Goal: Task Accomplishment & Management: Manage account settings

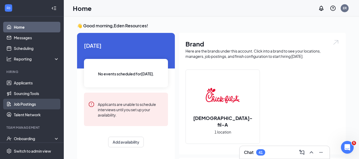
click at [37, 106] on link "Job Postings" at bounding box center [36, 104] width 45 height 11
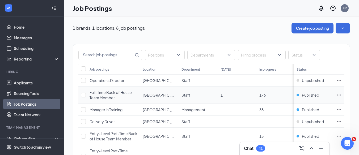
scroll to position [27, 0]
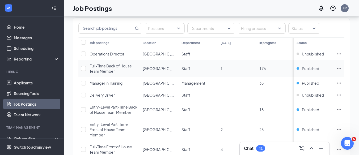
click at [342, 69] on icon "Ellipses" at bounding box center [338, 68] width 5 height 5
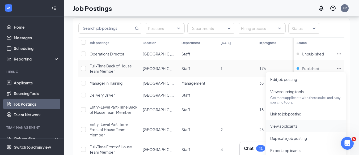
click at [292, 126] on span "View applicants" at bounding box center [283, 126] width 27 height 5
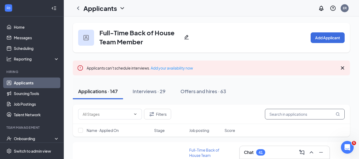
click at [286, 114] on input "text" at bounding box center [305, 114] width 80 height 11
paste input "[PERSON_NAME]"
type input "[PERSON_NAME]"
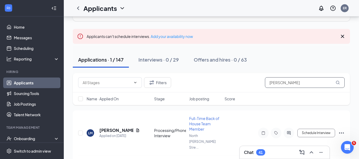
scroll to position [36, 0]
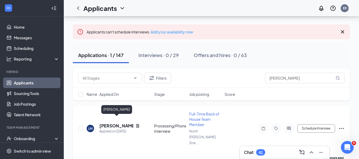
click at [117, 123] on h5 "[PERSON_NAME]" at bounding box center [116, 126] width 34 height 6
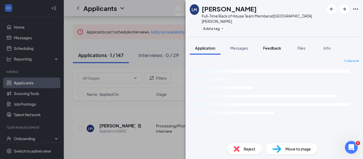
click at [274, 46] on span "Feedback" at bounding box center [272, 48] width 18 height 5
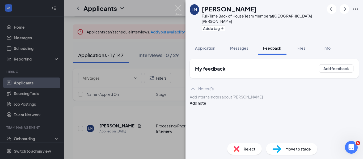
click at [275, 99] on div at bounding box center [274, 97] width 168 height 6
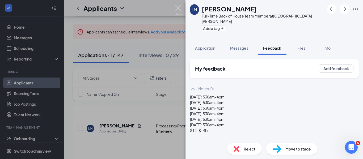
drag, startPoint x: 344, startPoint y: 100, endPoint x: 340, endPoint y: 98, distance: 4.0
click at [206, 139] on button "Add note" at bounding box center [198, 142] width 16 height 6
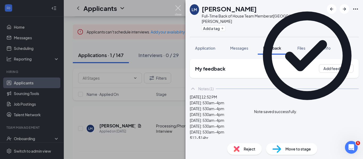
click at [178, 10] on img at bounding box center [178, 10] width 7 height 10
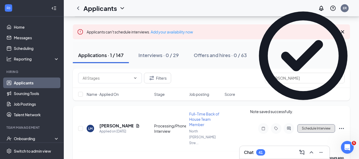
click at [326, 124] on button "Schedule Interview" at bounding box center [316, 128] width 38 height 8
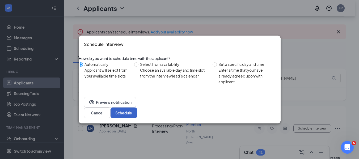
click at [137, 110] on button "Schedule" at bounding box center [123, 113] width 27 height 11
